Goal: Use online tool/utility: Utilize a website feature to perform a specific function

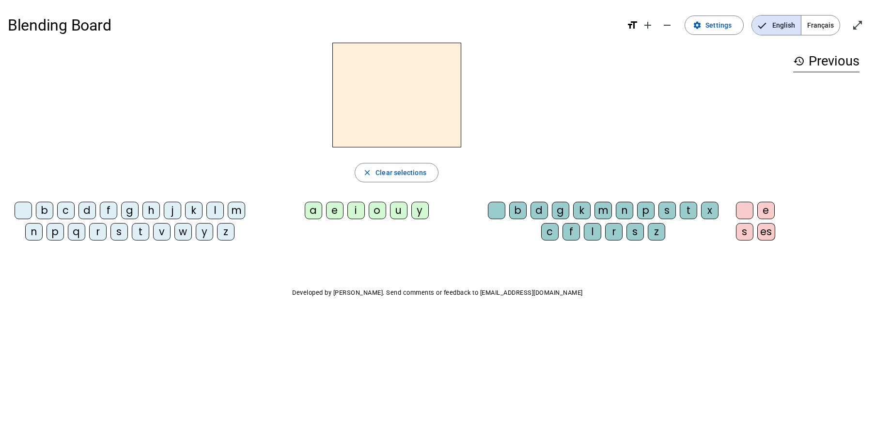
drag, startPoint x: 236, startPoint y: 214, endPoint x: 350, endPoint y: 85, distance: 171.6
click at [350, 85] on div "close Clear selections b c d f g h j k l m n p q r s t v w y z a e i o u y b d …" at bounding box center [397, 145] width 778 height 205
click at [385, 170] on span "Clear selections" at bounding box center [400, 173] width 51 height 12
click at [260, 256] on div "Blending Board format_size add remove settings Settings English Français open_i…" at bounding box center [437, 175] width 875 height 350
click at [652, 28] on mat-icon "add" at bounding box center [648, 25] width 12 height 12
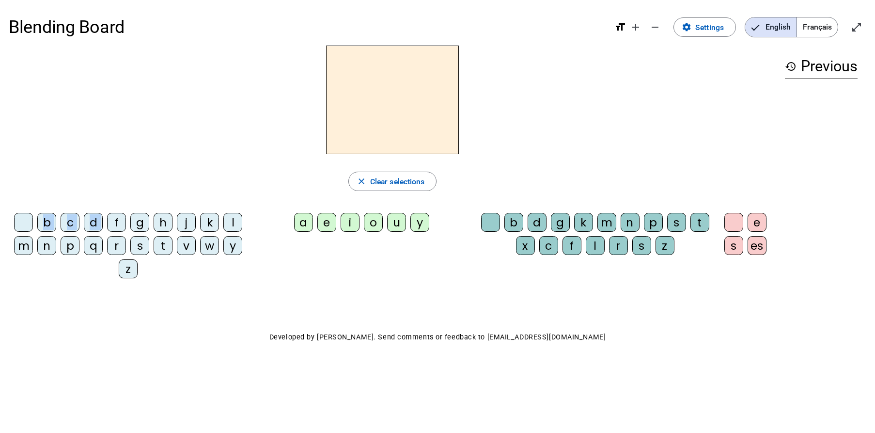
drag, startPoint x: 114, startPoint y: 224, endPoint x: 138, endPoint y: 173, distance: 55.7
click at [138, 173] on div "close Clear selections b c d f g h j k l m n p q r s t v w y z a e i o u y b d …" at bounding box center [392, 166] width 767 height 241
click at [116, 223] on div "f" at bounding box center [116, 222] width 19 height 19
click at [302, 225] on div "a" at bounding box center [303, 222] width 19 height 19
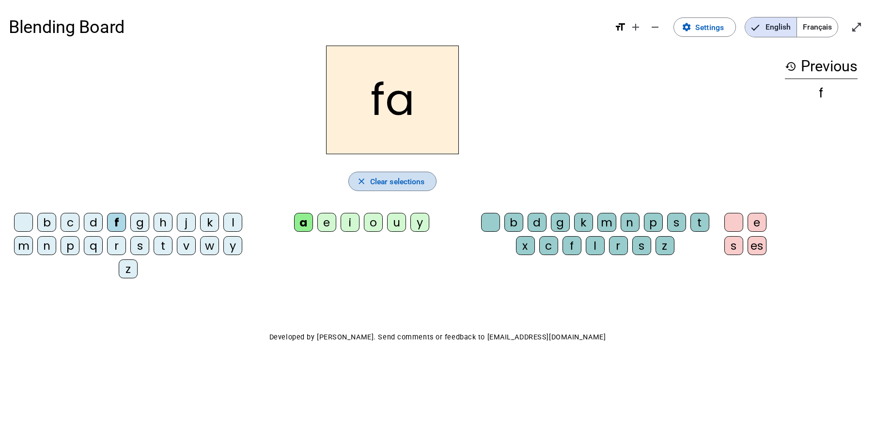
click at [399, 177] on span "Clear selections" at bounding box center [397, 181] width 55 height 13
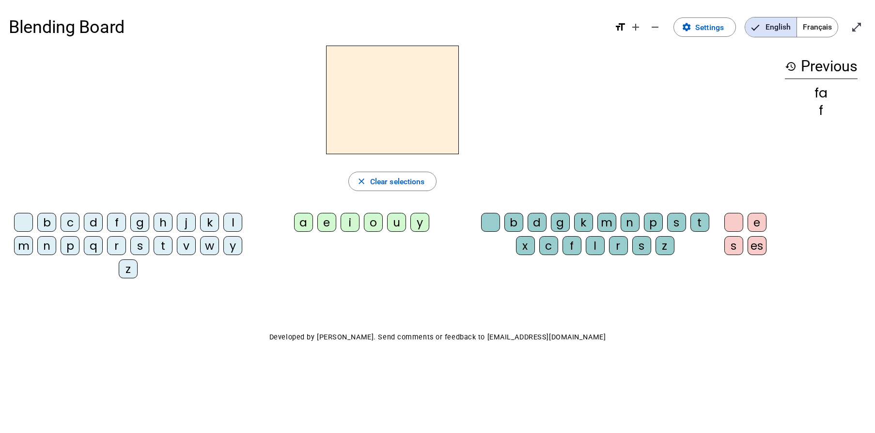
click at [162, 246] on div "t" at bounding box center [163, 245] width 19 height 19
click at [375, 226] on div "o" at bounding box center [373, 222] width 19 height 19
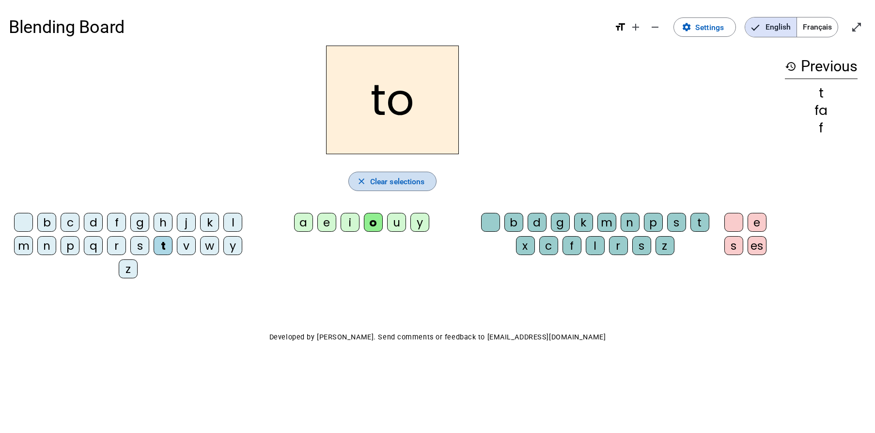
click at [389, 182] on span "Clear selections" at bounding box center [397, 181] width 55 height 13
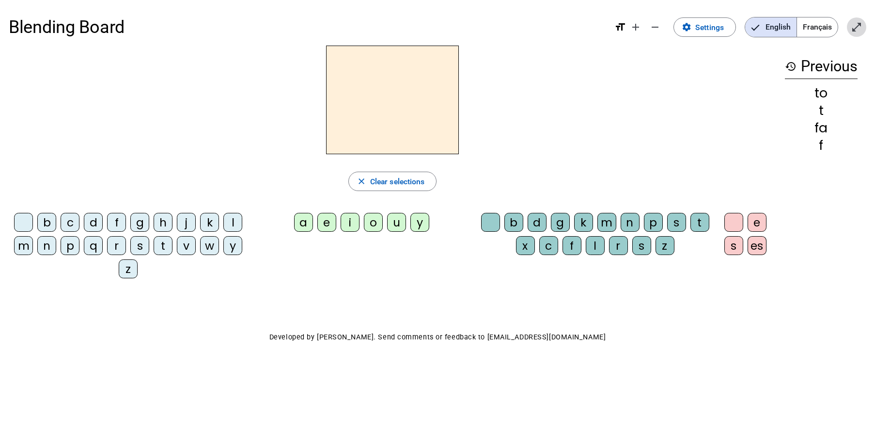
click at [855, 27] on mat-icon "open_in_full" at bounding box center [857, 27] width 12 height 12
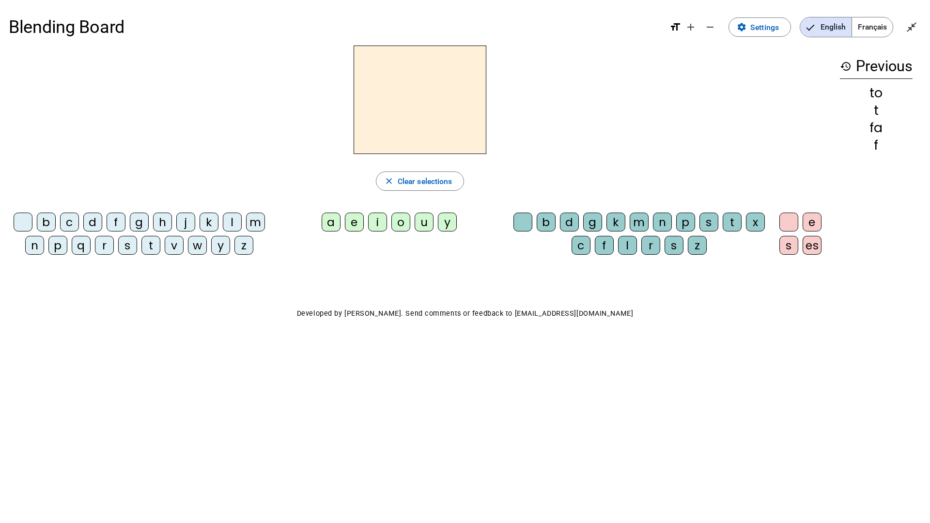
click at [874, 251] on div "close Clear selections b c d f g h j k l m n p q r s t v w y z a e i o u y b d …" at bounding box center [465, 155] width 913 height 218
click at [255, 222] on div "m" at bounding box center [255, 222] width 19 height 19
click at [329, 223] on div "a" at bounding box center [331, 222] width 19 height 19
click at [377, 222] on div "i" at bounding box center [377, 222] width 19 height 19
click at [709, 222] on div "s" at bounding box center [709, 222] width 19 height 19
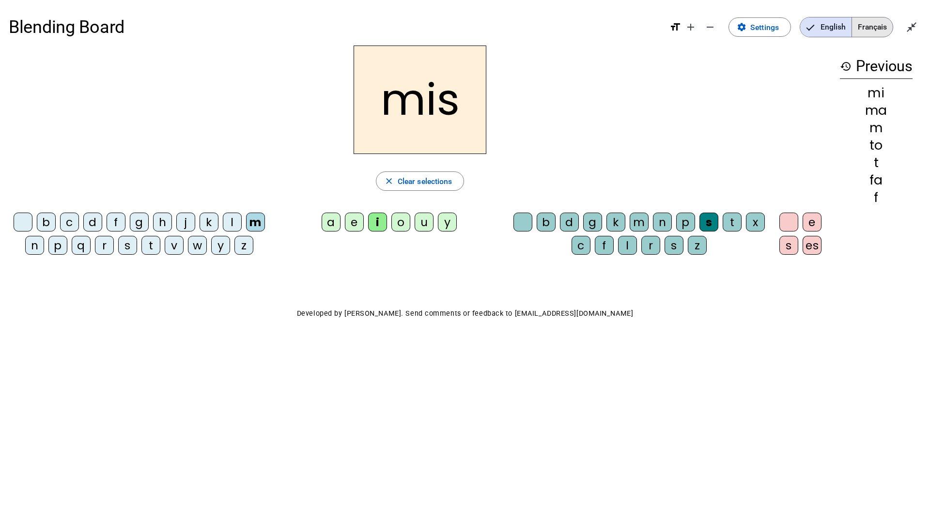
click at [873, 26] on span "Français" at bounding box center [872, 26] width 41 height 19
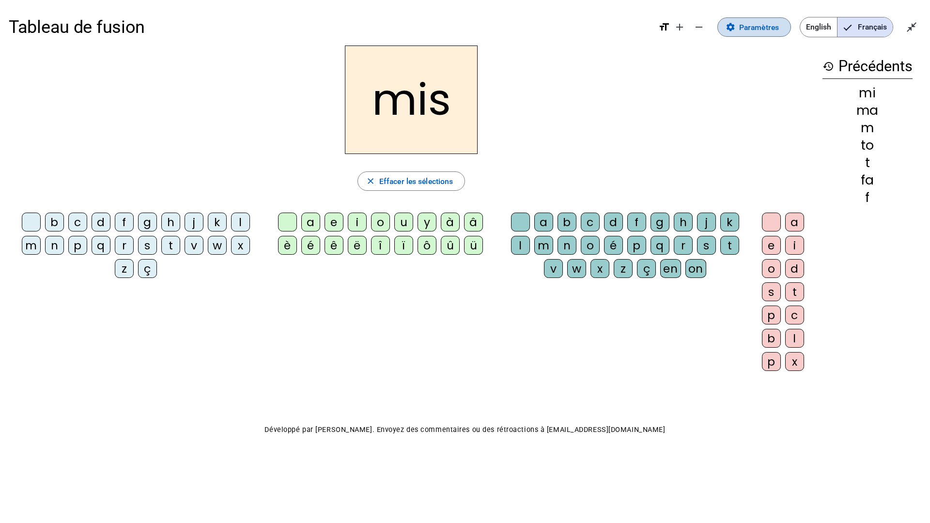
click at [749, 31] on span "Paramètres" at bounding box center [759, 27] width 40 height 13
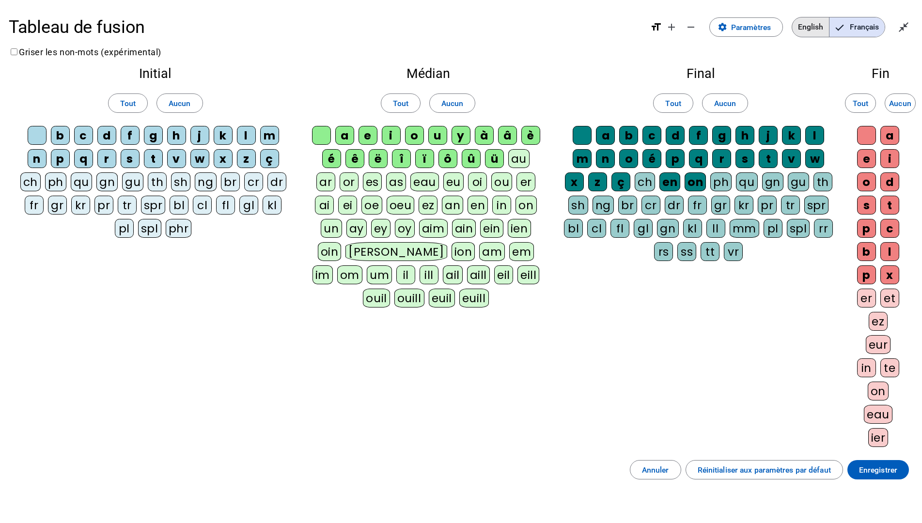
click at [808, 25] on span "English" at bounding box center [810, 26] width 37 height 19
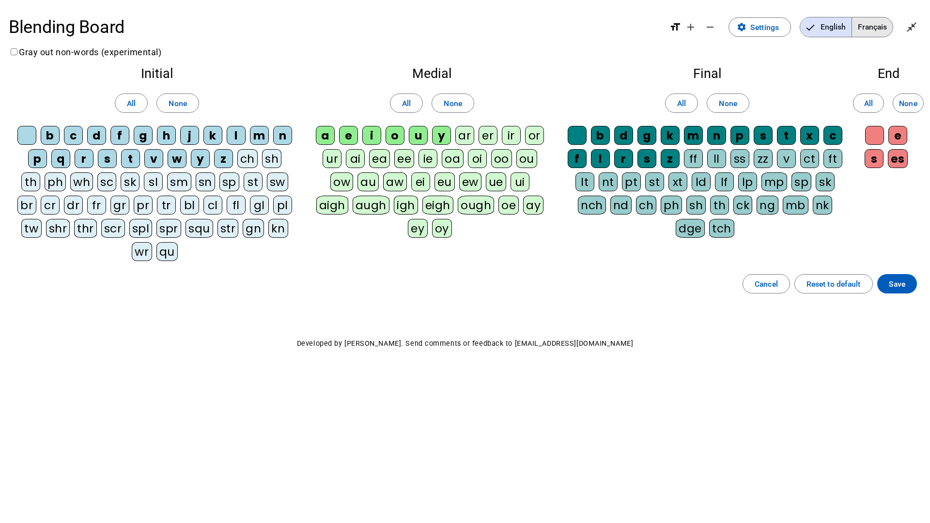
click at [874, 21] on span "Français" at bounding box center [872, 26] width 41 height 19
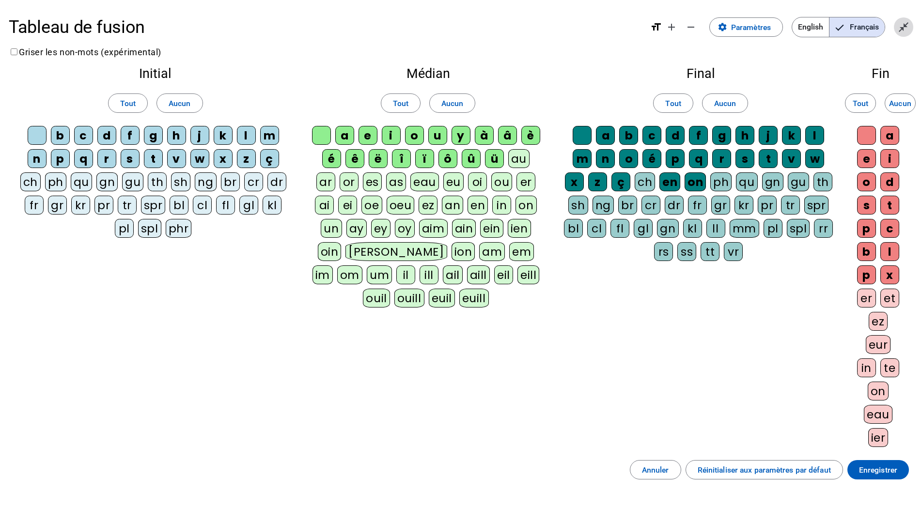
click at [874, 20] on span "Quitter le plein écran" at bounding box center [903, 27] width 23 height 23
